Goal: Transaction & Acquisition: Book appointment/travel/reservation

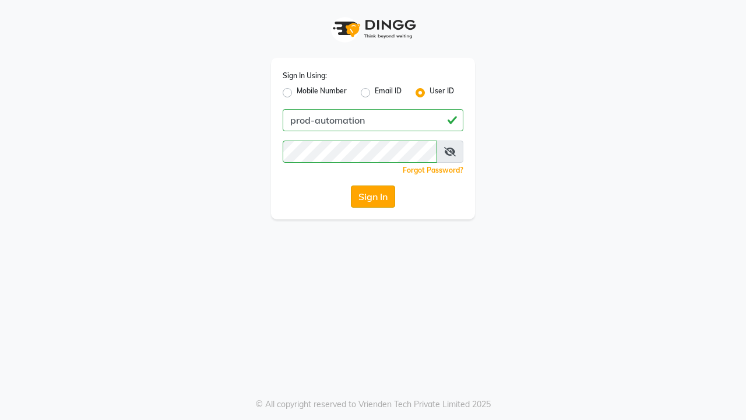
click at [373, 196] on button "Sign In" at bounding box center [373, 196] width 44 height 22
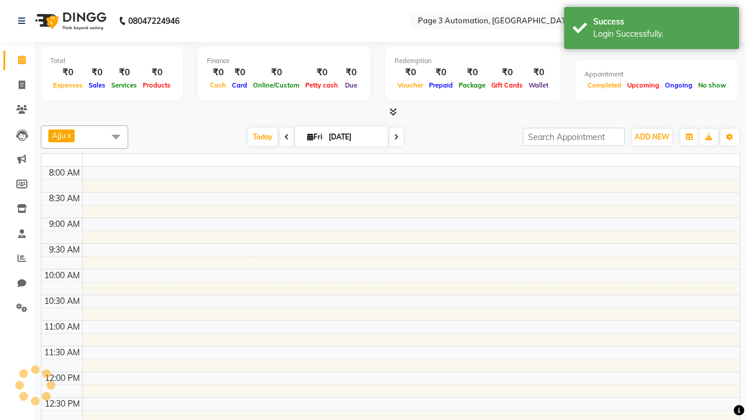
select select "en"
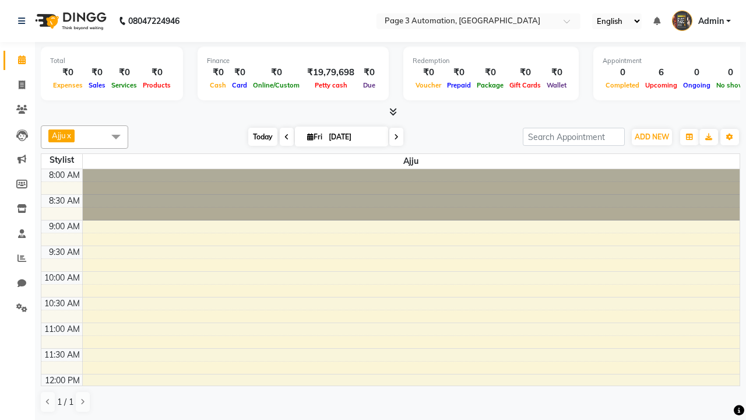
click at [257, 136] on span "Today" at bounding box center [262, 137] width 29 height 18
click at [652, 136] on span "ADD NEW" at bounding box center [652, 136] width 34 height 9
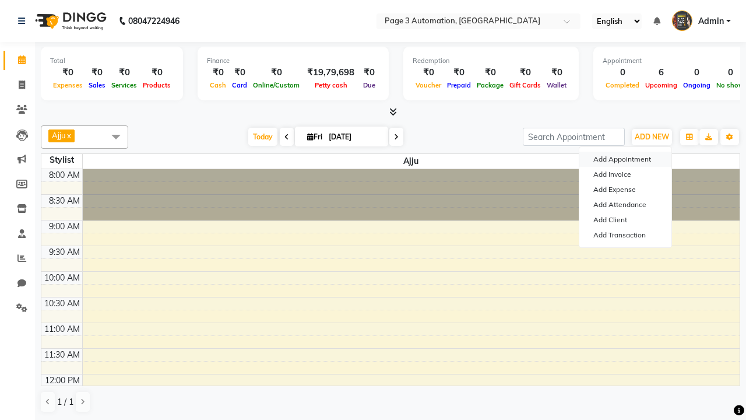
click at [625, 159] on button "Add Appointment" at bounding box center [625, 159] width 92 height 15
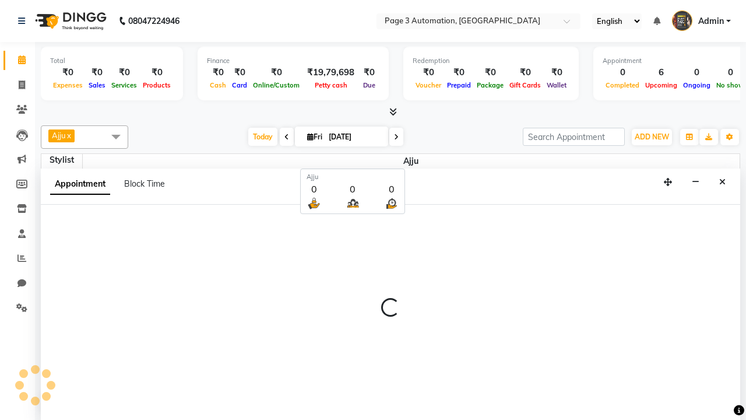
scroll to position [1, 0]
select select "tentative"
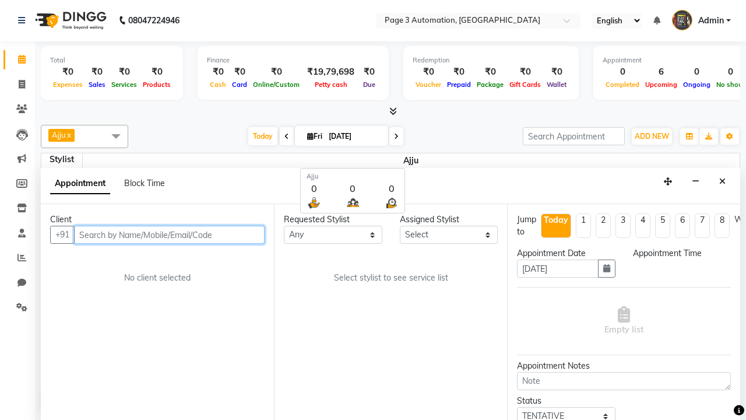
select select "540"
type input "7090909093"
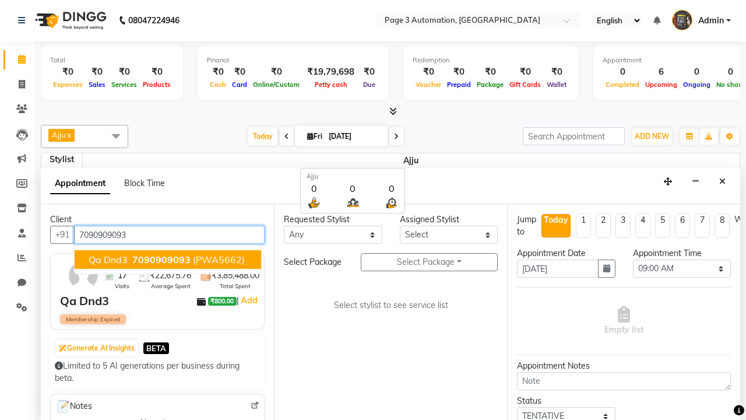
click at [168, 259] on span "7090909093" at bounding box center [161, 260] width 58 height 12
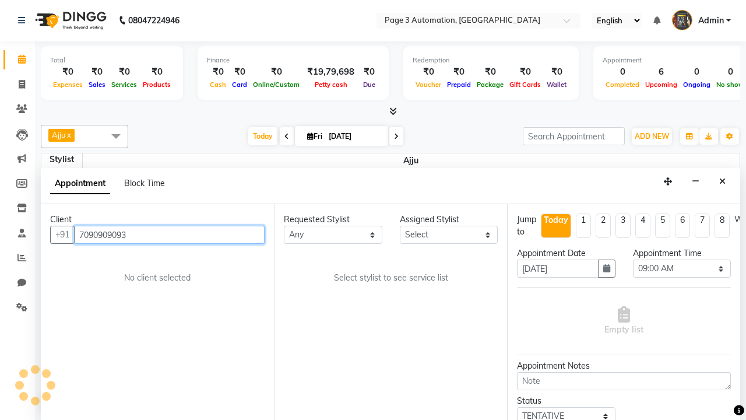
select select "712"
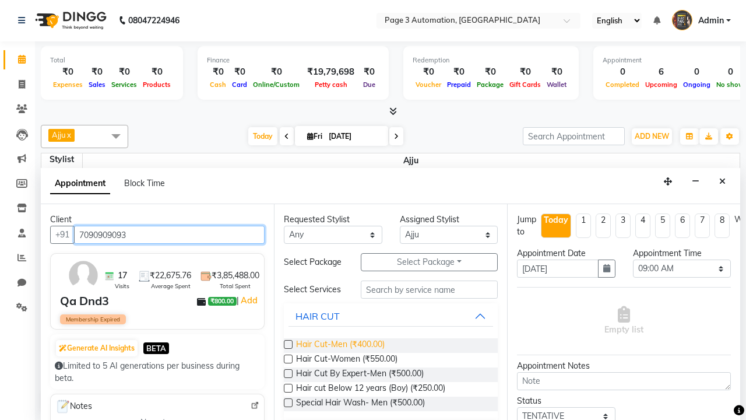
type input "7090909093"
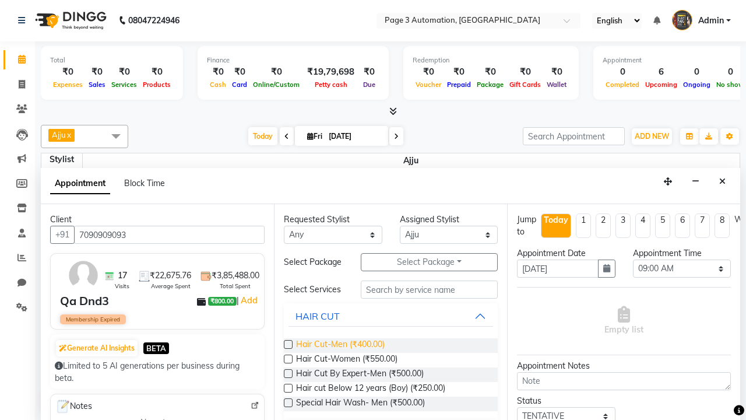
click at [340, 345] on span "Hair Cut-Men (₹400.00)" at bounding box center [340, 345] width 89 height 15
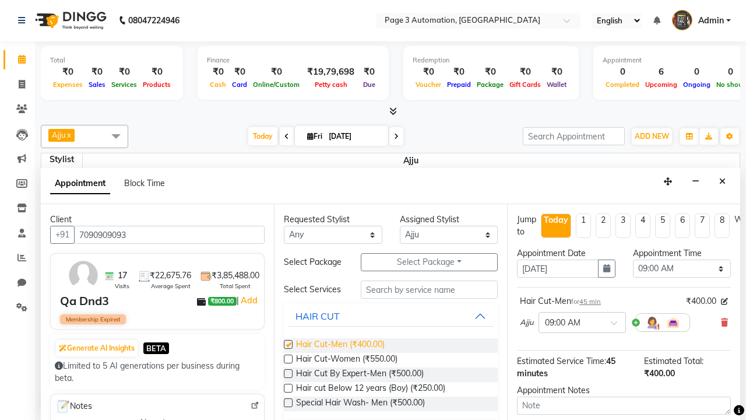
checkbox input "false"
click at [346, 360] on span "Hair Cut-Women (₹550.00)" at bounding box center [346, 360] width 101 height 15
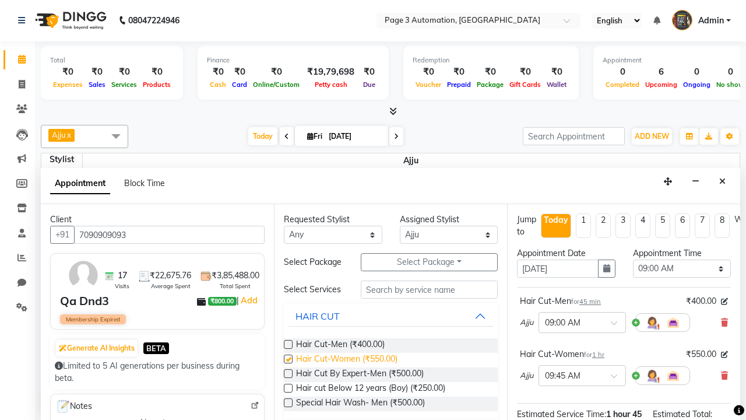
checkbox input "false"
select select "795"
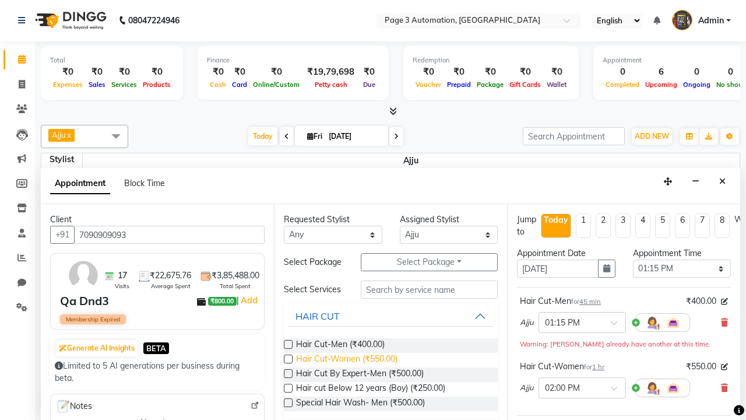
scroll to position [159, 0]
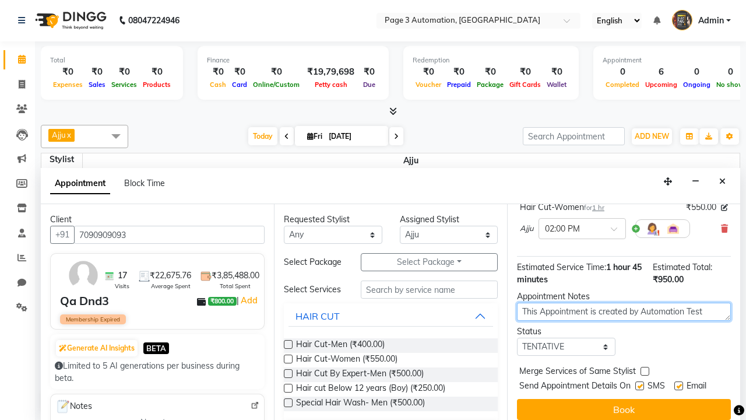
type textarea "This Appointment is created by Automation Test"
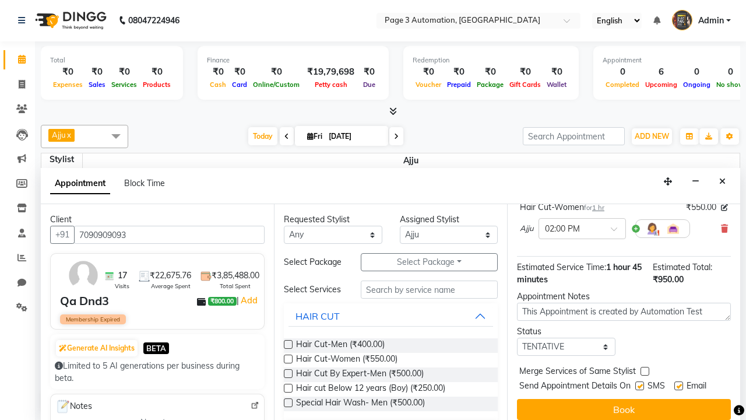
click at [645, 371] on label at bounding box center [645, 371] width 9 height 9
click at [645, 371] on input "checkbox" at bounding box center [645, 372] width 8 height 8
checkbox input "true"
click at [639, 385] on label at bounding box center [639, 385] width 9 height 9
click at [639, 385] on input "checkbox" at bounding box center [639, 387] width 8 height 8
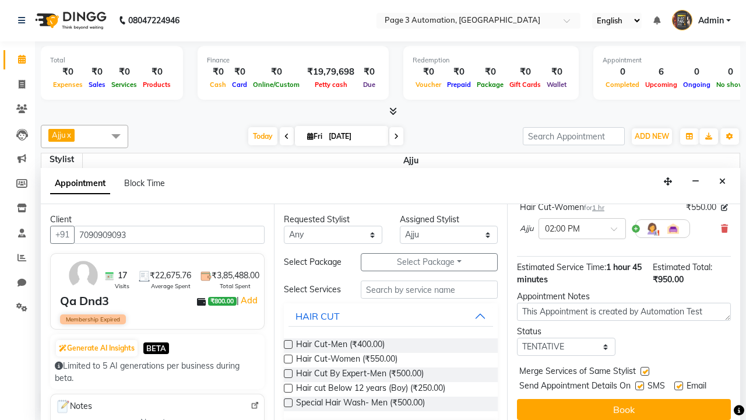
checkbox input "false"
click at [678, 385] on label at bounding box center [678, 385] width 9 height 9
click at [678, 385] on input "checkbox" at bounding box center [678, 387] width 8 height 8
checkbox input "false"
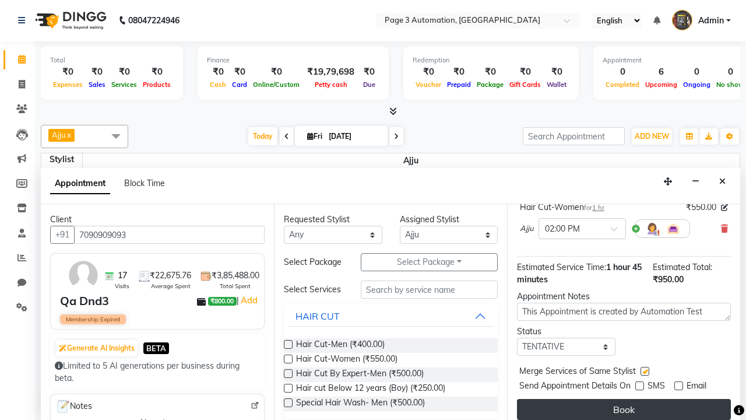
click at [624, 409] on button "Book" at bounding box center [624, 409] width 214 height 21
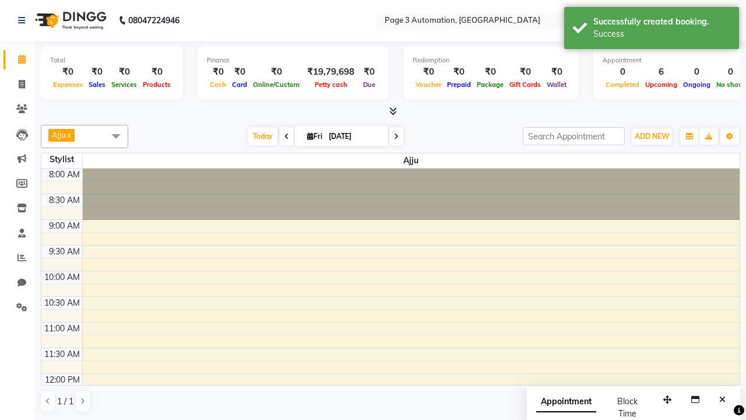
scroll to position [0, 0]
click at [652, 30] on div "Success" at bounding box center [661, 34] width 137 height 12
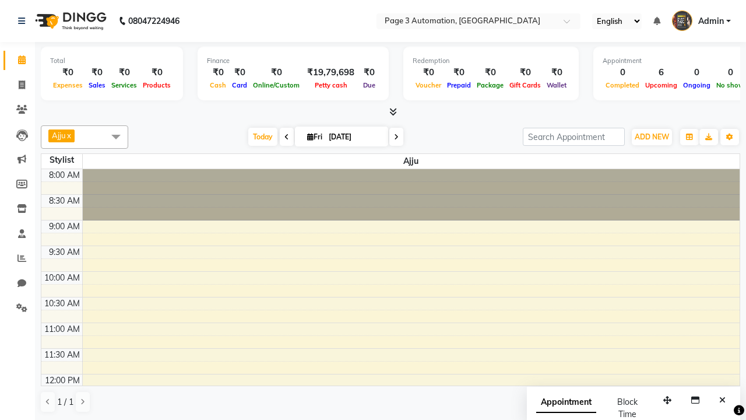
click at [116, 136] on span at bounding box center [115, 136] width 23 height 22
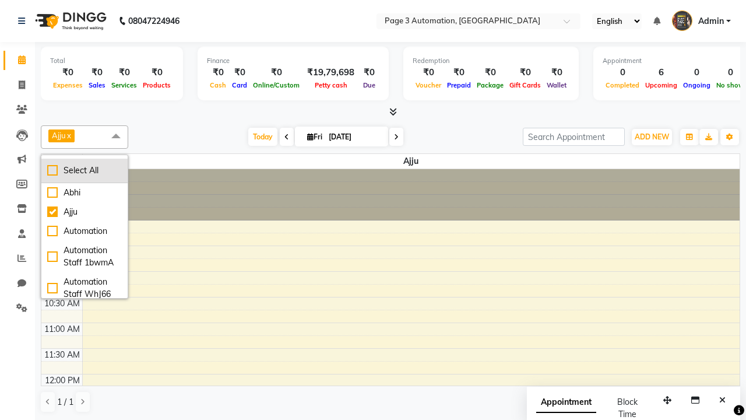
click at [85, 170] on div "Select All" at bounding box center [84, 170] width 75 height 12
checkbox input "true"
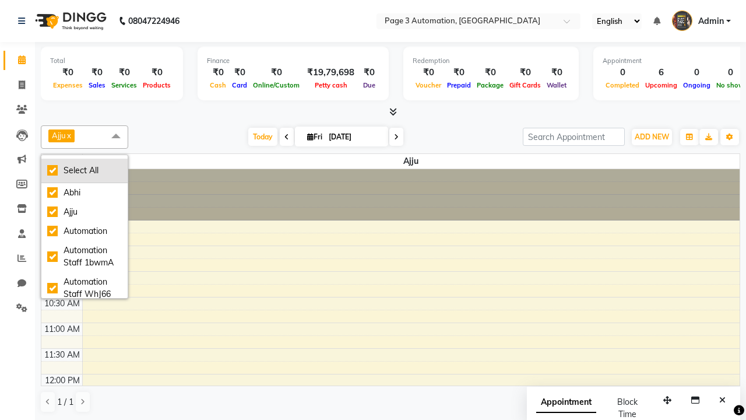
checkbox input "true"
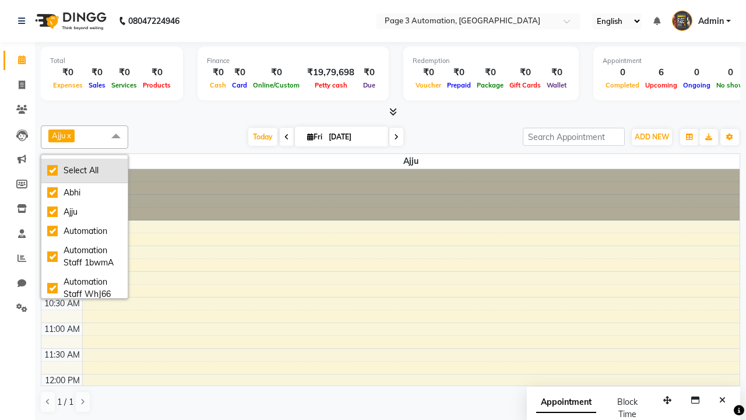
checkbox input "true"
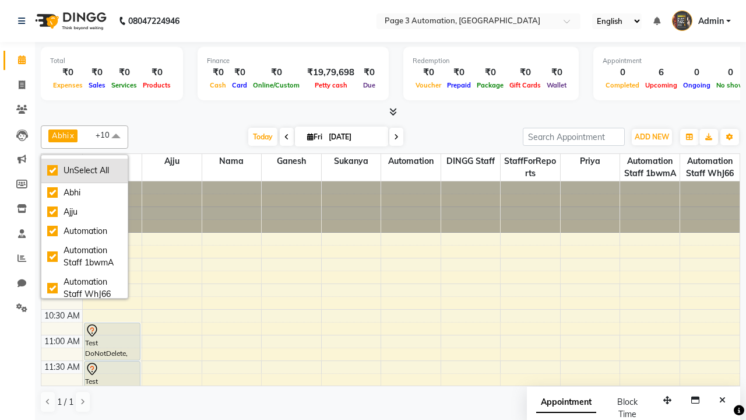
click at [85, 170] on div "UnSelect All" at bounding box center [84, 170] width 75 height 12
checkbox input "false"
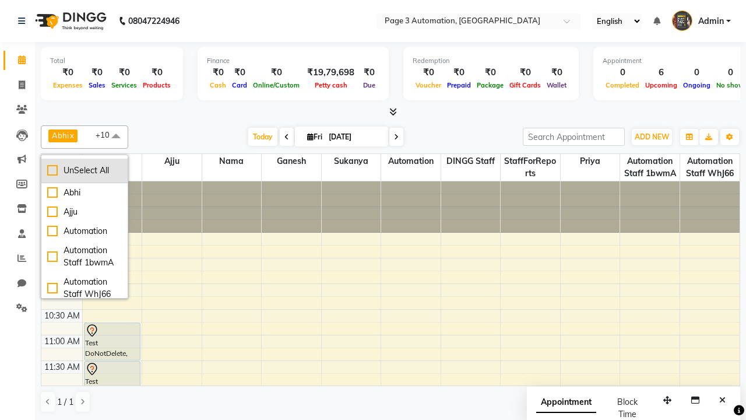
checkbox input "false"
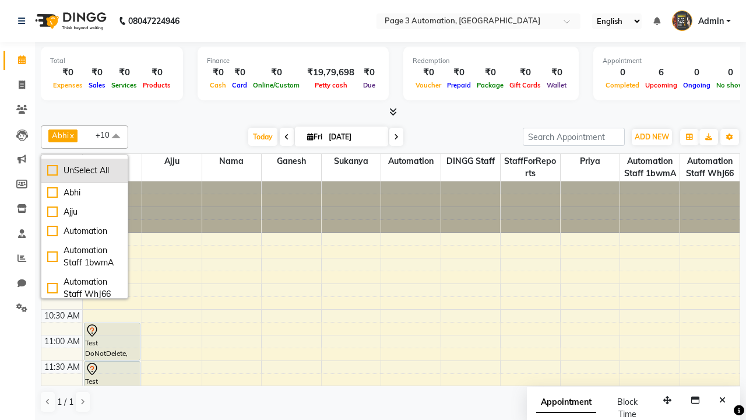
checkbox input "false"
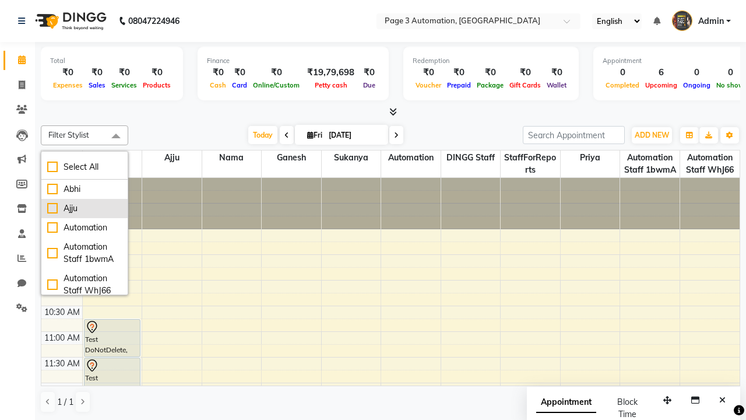
click at [85, 208] on div "Ajju" at bounding box center [84, 208] width 75 height 12
checkbox input "true"
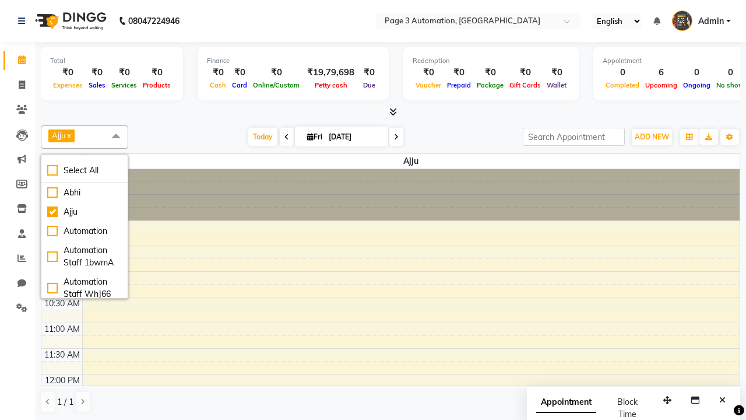
click at [116, 136] on span at bounding box center [115, 136] width 23 height 22
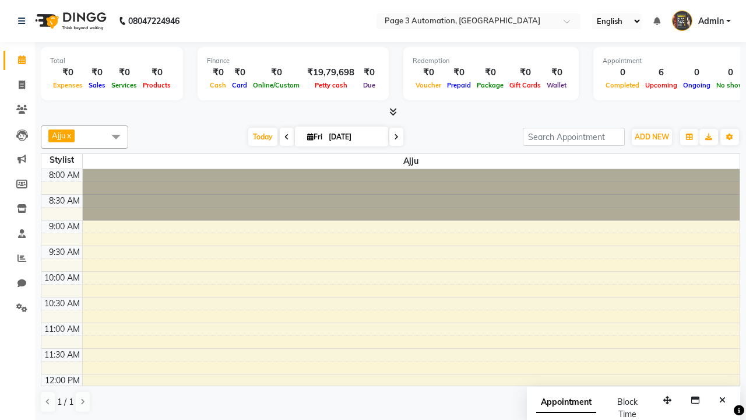
select select "7"
